Goal: Task Accomplishment & Management: Use online tool/utility

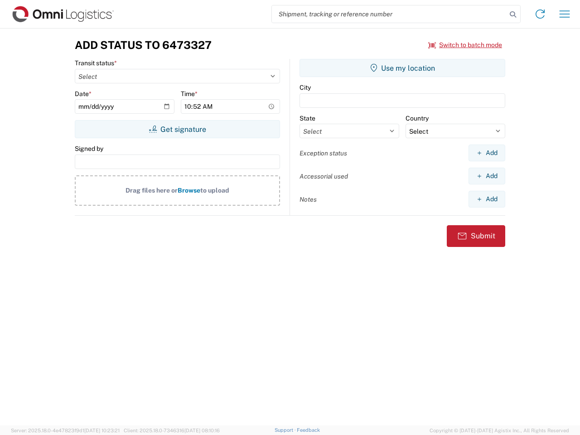
click at [389, 14] on input "search" at bounding box center [389, 13] width 235 height 17
click at [513, 15] on icon at bounding box center [513, 14] width 13 height 13
click at [540, 14] on icon at bounding box center [540, 14] width 15 height 15
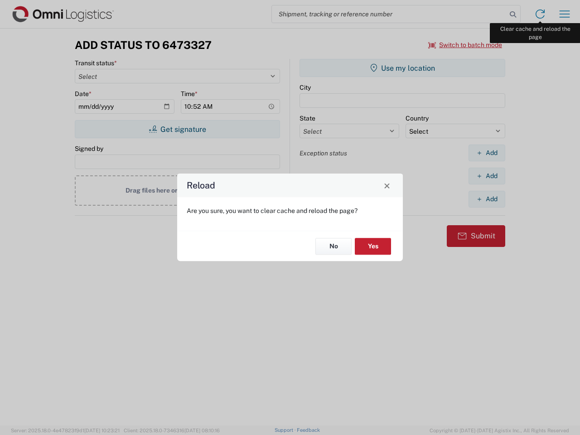
click at [565, 14] on div "Reload Are you sure, you want to clear cache and reload the page? No Yes" at bounding box center [290, 217] width 580 height 435
click at [465, 45] on div "Reload Are you sure, you want to clear cache and reload the page? No Yes" at bounding box center [290, 217] width 580 height 435
click at [177, 129] on div "Reload Are you sure, you want to clear cache and reload the page? No Yes" at bounding box center [290, 217] width 580 height 435
click at [402, 68] on div "Reload Are you sure, you want to clear cache and reload the page? No Yes" at bounding box center [290, 217] width 580 height 435
click at [487, 153] on div "Reload Are you sure, you want to clear cache and reload the page? No Yes" at bounding box center [290, 217] width 580 height 435
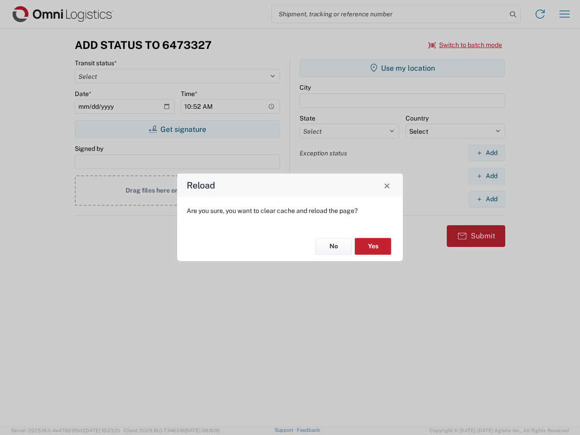
click at [487, 176] on div "Reload Are you sure, you want to clear cache and reload the page? No Yes" at bounding box center [290, 217] width 580 height 435
click at [487, 199] on div "Reload Are you sure, you want to clear cache and reload the page? No Yes" at bounding box center [290, 217] width 580 height 435
